Goal: Task Accomplishment & Management: Complete application form

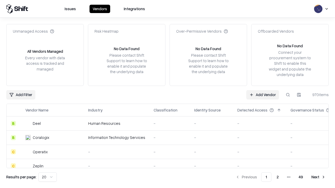
click at [263, 95] on link "Add Vendor" at bounding box center [262, 94] width 33 height 9
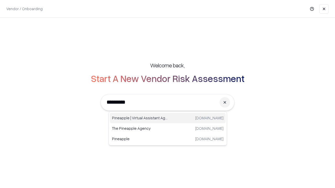
click at [168, 118] on div "Pineapple | Virtual Assistant Agency [DOMAIN_NAME]" at bounding box center [168, 118] width 116 height 10
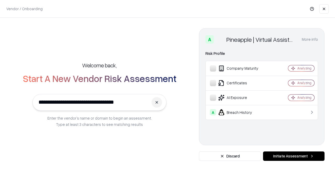
type input "**********"
click at [294, 157] on button "Initiate Assessment" at bounding box center [294, 156] width 62 height 9
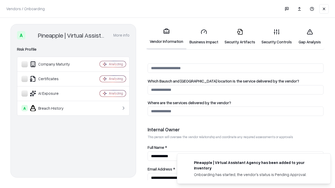
scroll to position [271, 0]
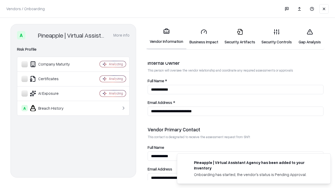
click at [240, 37] on link "Security Artifacts" at bounding box center [239, 37] width 37 height 24
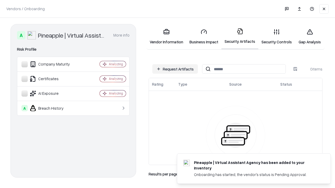
click at [175, 69] on button "Request Artifacts" at bounding box center [175, 68] width 46 height 9
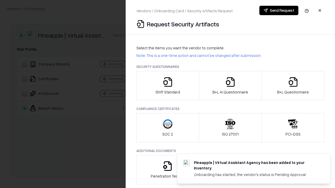
click at [293, 86] on icon "button" at bounding box center [293, 82] width 10 height 10
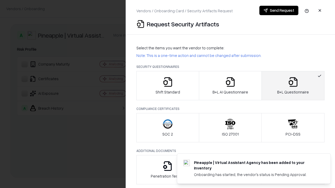
click at [230, 86] on icon "button" at bounding box center [230, 82] width 10 height 10
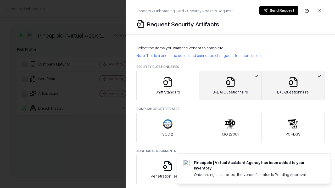
click at [279, 10] on button "Send Request" at bounding box center [278, 10] width 39 height 9
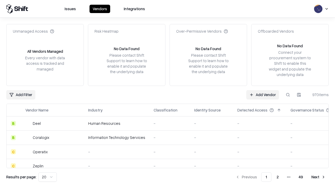
click at [288, 95] on button at bounding box center [287, 94] width 9 height 9
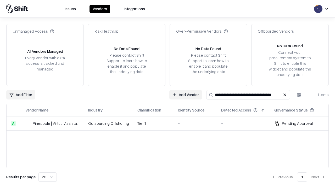
type input "**********"
click at [171, 124] on td "Tier 1" at bounding box center [153, 124] width 41 height 14
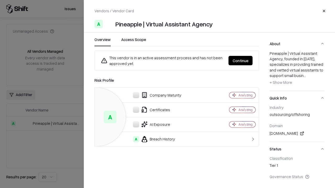
click at [241, 61] on button "Continue" at bounding box center [241, 60] width 24 height 9
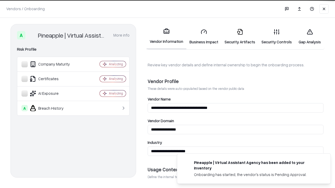
click at [240, 37] on link "Security Artifacts" at bounding box center [239, 37] width 37 height 24
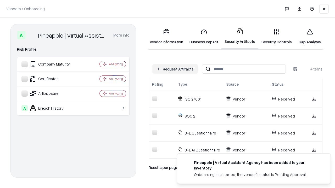
click at [310, 37] on link "Gap Analysis" at bounding box center [310, 37] width 30 height 24
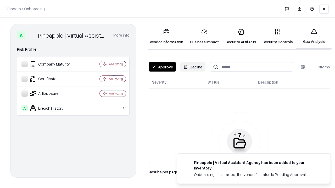
click at [162, 67] on button "Approve" at bounding box center [162, 66] width 27 height 9
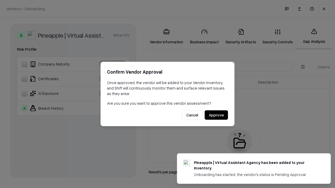
click at [216, 115] on button "Approve" at bounding box center [216, 115] width 23 height 9
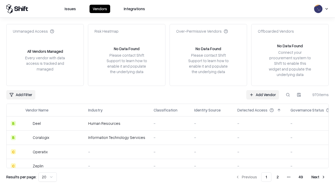
type input "**********"
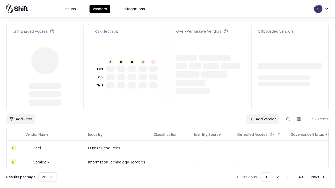
click at [263, 115] on link "Add Vendor" at bounding box center [262, 119] width 33 height 9
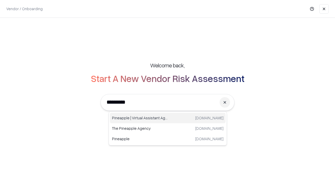
click at [168, 118] on div "Pineapple | Virtual Assistant Agency [DOMAIN_NAME]" at bounding box center [168, 118] width 116 height 10
type input "**********"
